Goal: Task Accomplishment & Management: Use online tool/utility

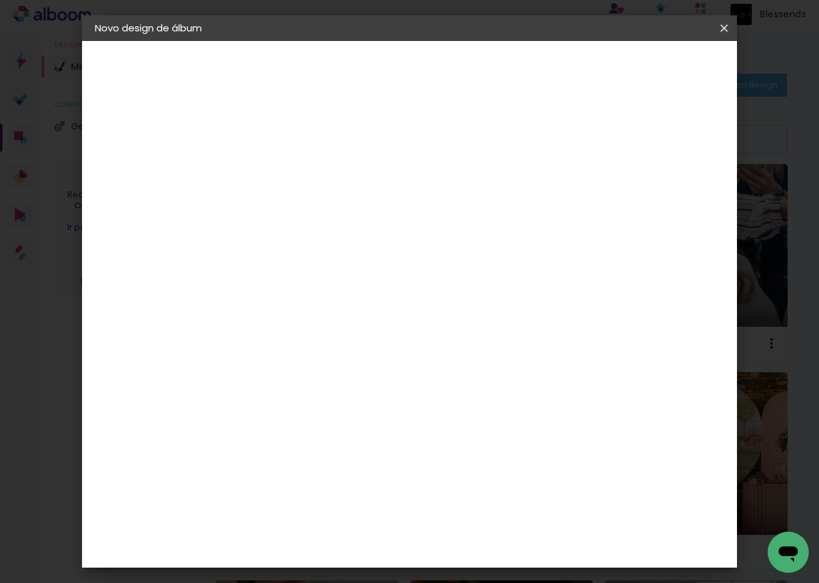
click at [0, 0] on iron-icon at bounding box center [0, 0] width 0 height 0
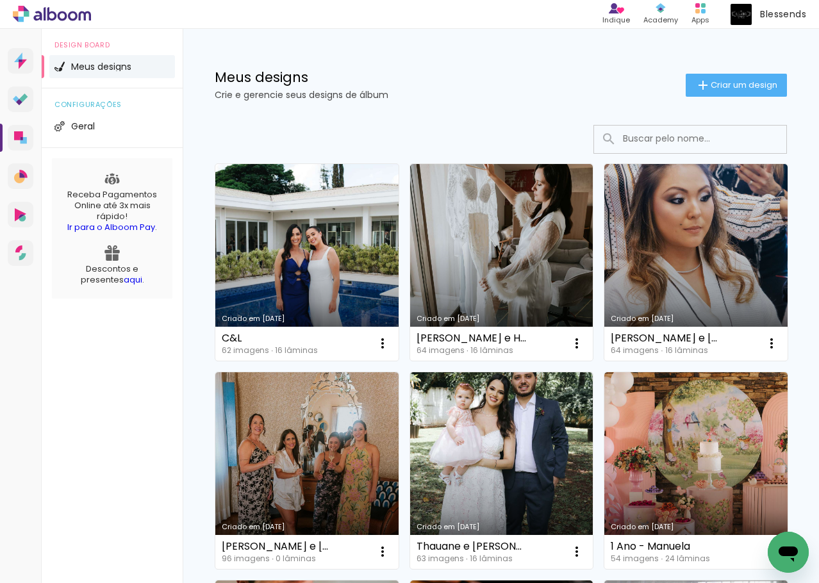
click at [327, 288] on link "Criado em [DATE]" at bounding box center [306, 262] width 183 height 197
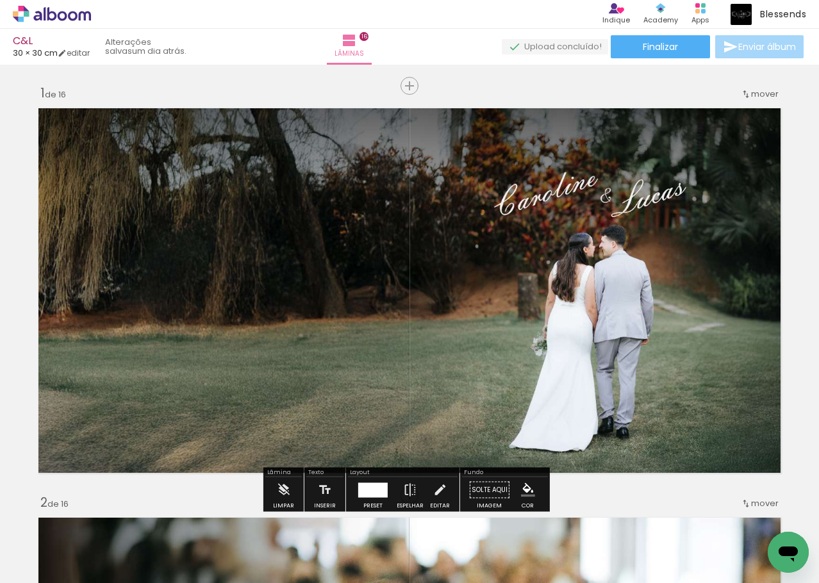
click at [147, 534] on div at bounding box center [128, 540] width 38 height 58
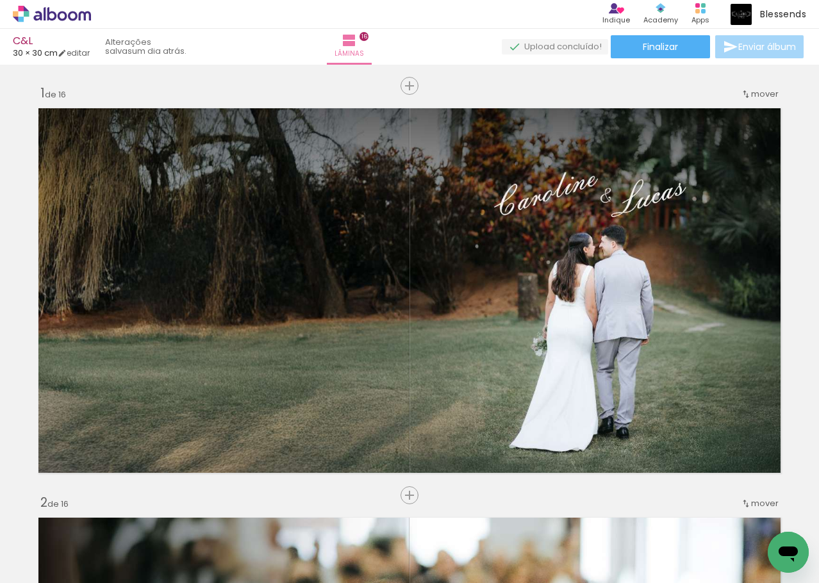
scroll to position [0, 3739]
click at [31, 572] on span "Adicionar Fotos" at bounding box center [45, 566] width 38 height 14
click at [0, 0] on input "file" at bounding box center [0, 0] width 0 height 0
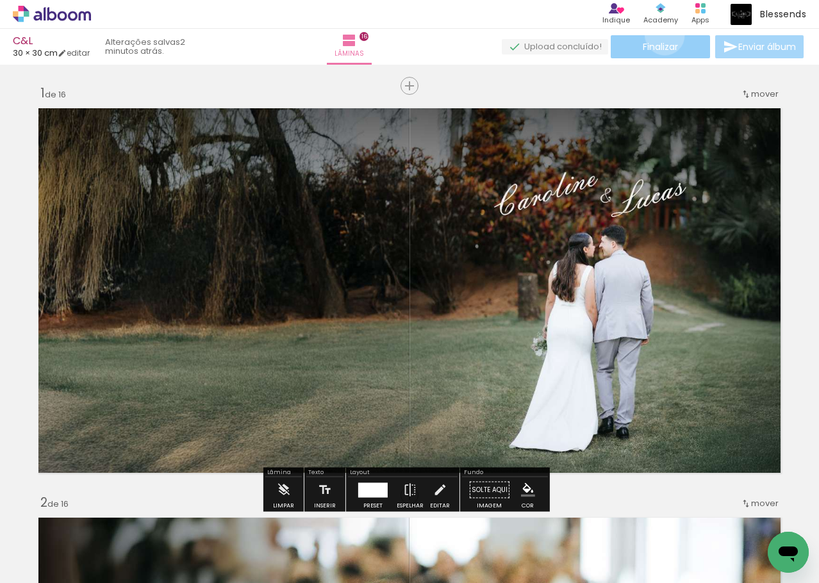
click at [660, 35] on paper-button "Finalizar" at bounding box center [660, 46] width 99 height 23
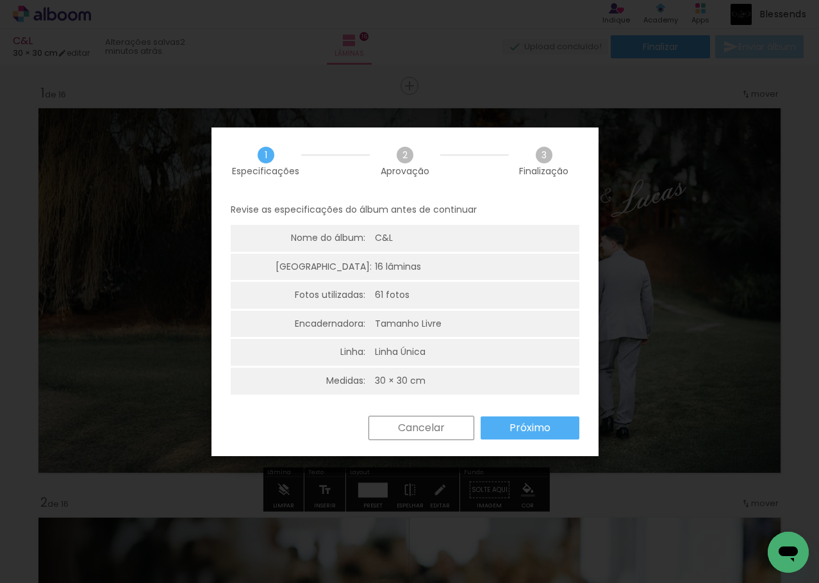
click at [0, 0] on slot "Próximo" at bounding box center [0, 0] width 0 height 0
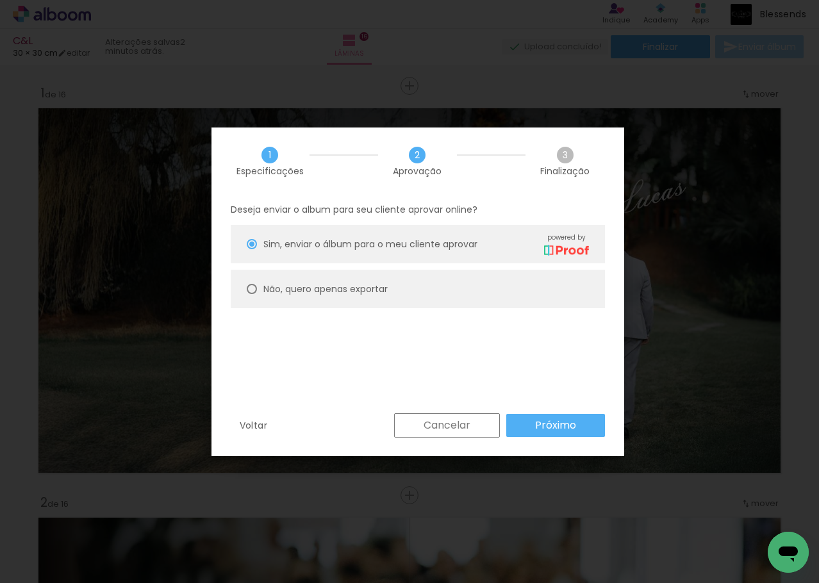
click at [0, 0] on slot "Próximo" at bounding box center [0, 0] width 0 height 0
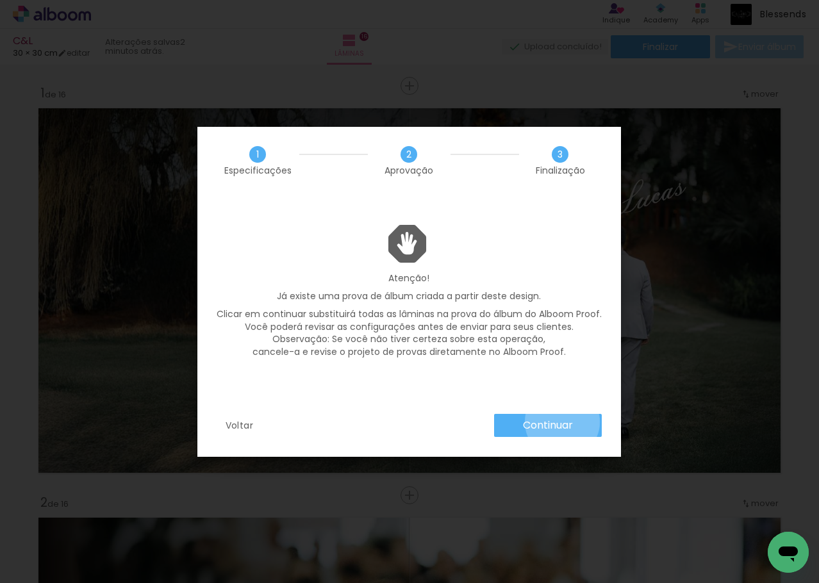
click at [0, 0] on slot "Continuar" at bounding box center [0, 0] width 0 height 0
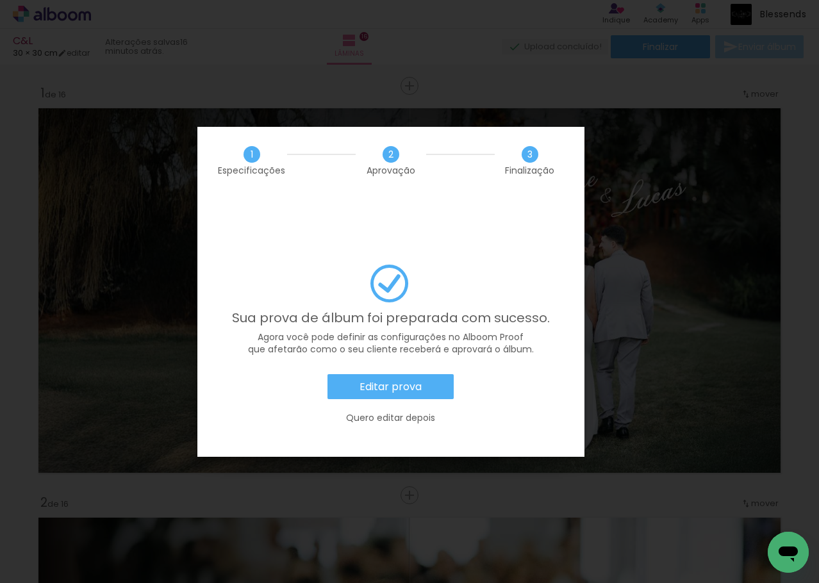
scroll to position [0, 3739]
click at [0, 0] on slot "Editar prova" at bounding box center [0, 0] width 0 height 0
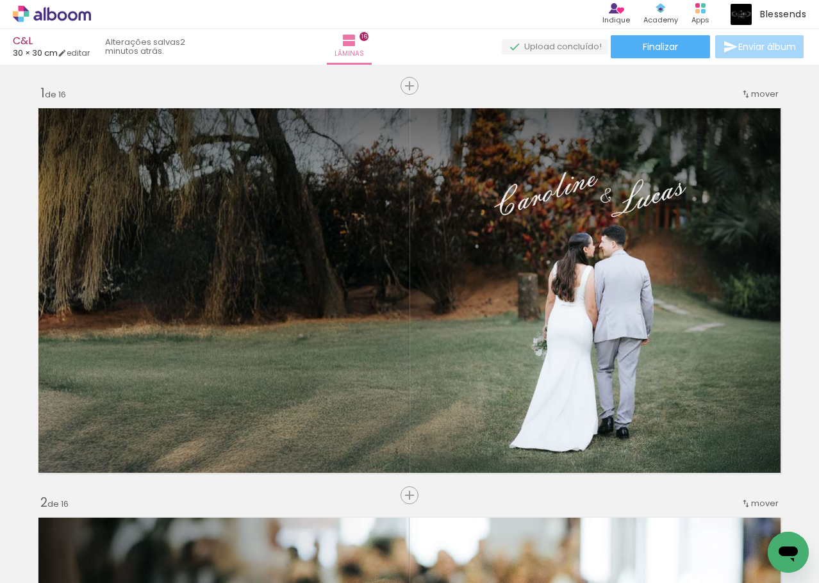
scroll to position [0, 3739]
